Goal: Task Accomplishment & Management: Use online tool/utility

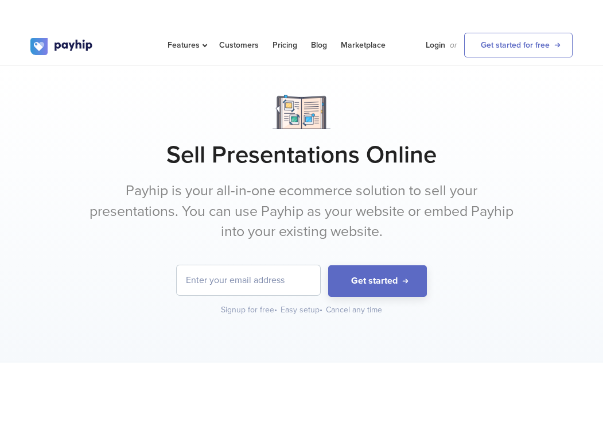
scroll to position [0, 1]
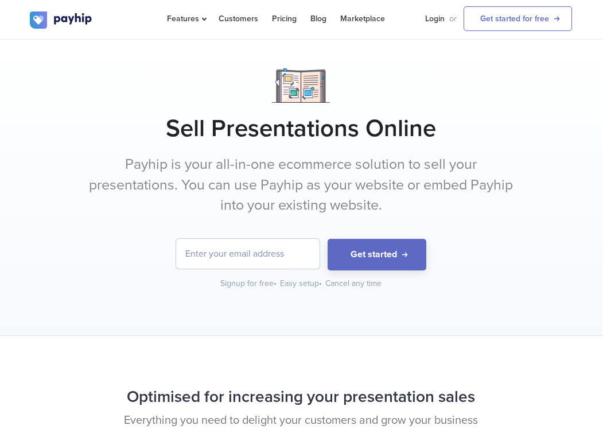
click at [489, 124] on h1 "Sell Presentations Online" at bounding box center [301, 128] width 543 height 29
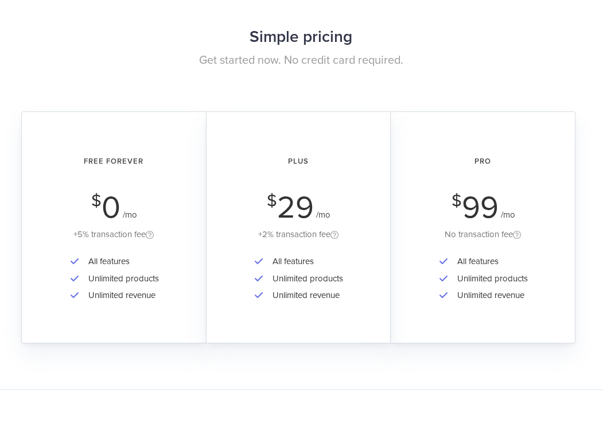
scroll to position [1994, 1]
click at [180, 198] on div "Free Forever $ 0 /mo +5% transaction fee" at bounding box center [113, 193] width 152 height 95
click at [332, 180] on div "Plus $ 29 /mo +2% transaction fee" at bounding box center [297, 193] width 151 height 95
click at [441, 148] on h2 "Pro" at bounding box center [482, 161] width 152 height 30
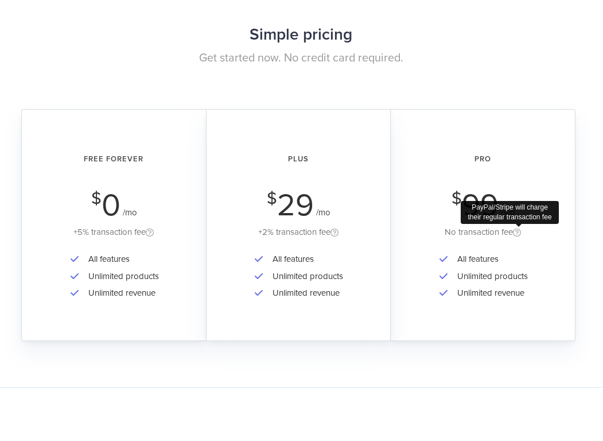
scroll to position [1997, 1]
click at [520, 228] on span at bounding box center [516, 233] width 8 height 10
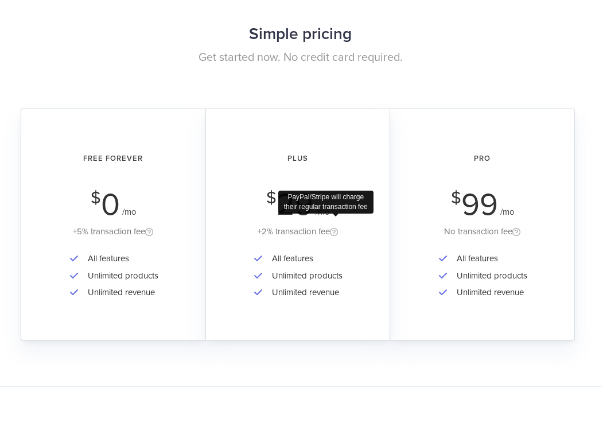
click at [333, 228] on span at bounding box center [334, 233] width 8 height 10
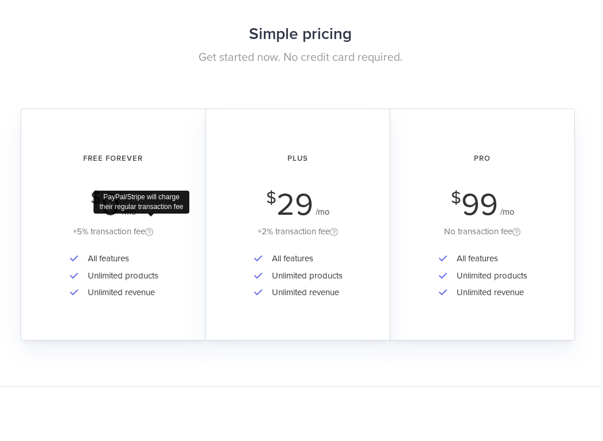
click at [151, 228] on span at bounding box center [149, 233] width 8 height 10
click at [251, 329] on div "Plus $ 29 /mo +2% transaction fee All features Unlimited products Unlimited rev…" at bounding box center [297, 224] width 185 height 232
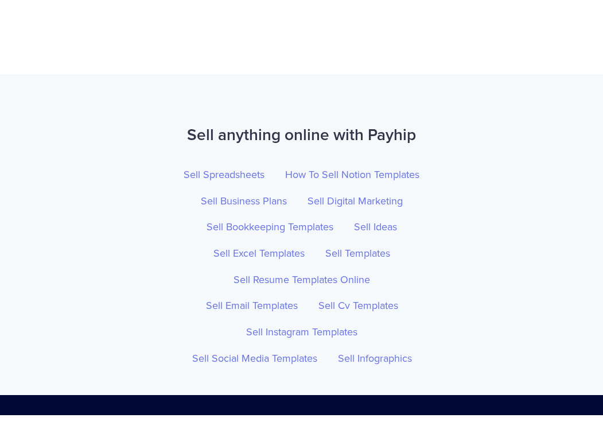
scroll to position [3988, 0]
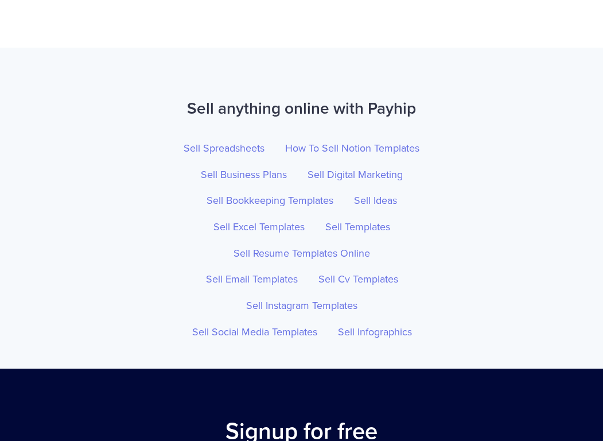
click at [560, 276] on div "Sell Spreadsheets How To Sell Notion Templates Sell Business Plans Sell Digital…" at bounding box center [302, 240] width 560 height 210
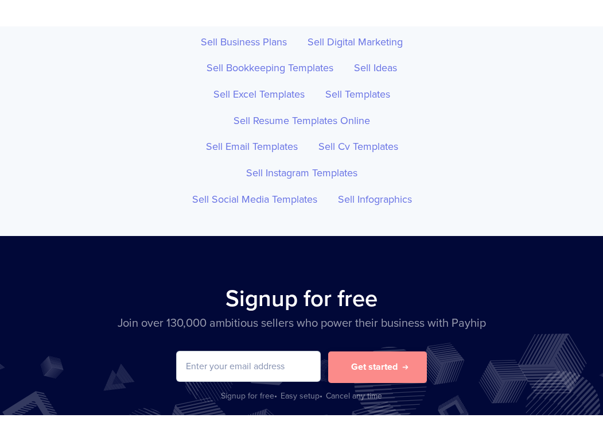
scroll to position [4158, 0]
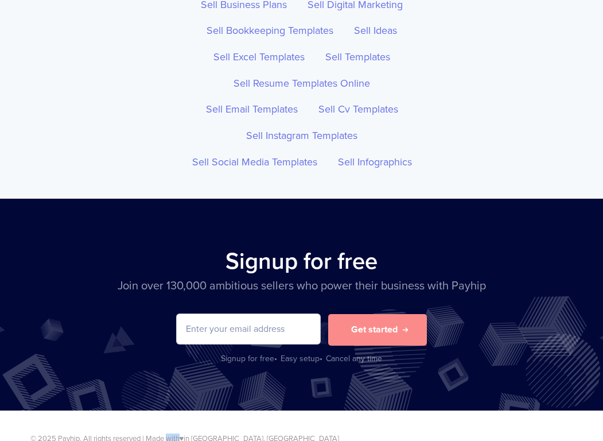
click at [263, 427] on div "© 2025 Payhip, All rights reserved | Made with ♥ in [GEOGRAPHIC_DATA], [GEOGRAP…" at bounding box center [301, 438] width 603 height 22
click at [189, 433] on p "© 2025 Payhip, All rights reserved | Made with ♥ in [GEOGRAPHIC_DATA], [GEOGRAP…" at bounding box center [301, 438] width 543 height 11
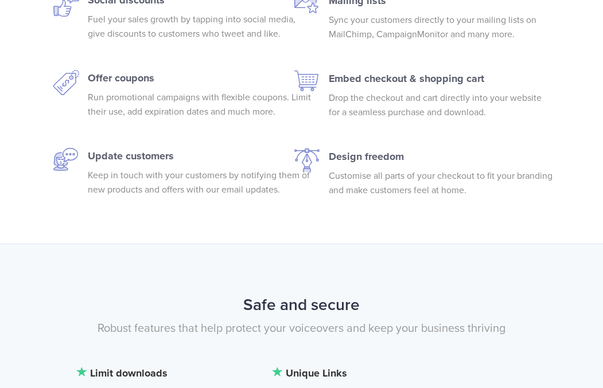
scroll to position [2559, 0]
